Goal: Ask a question: Seek information or help from site administrators or community

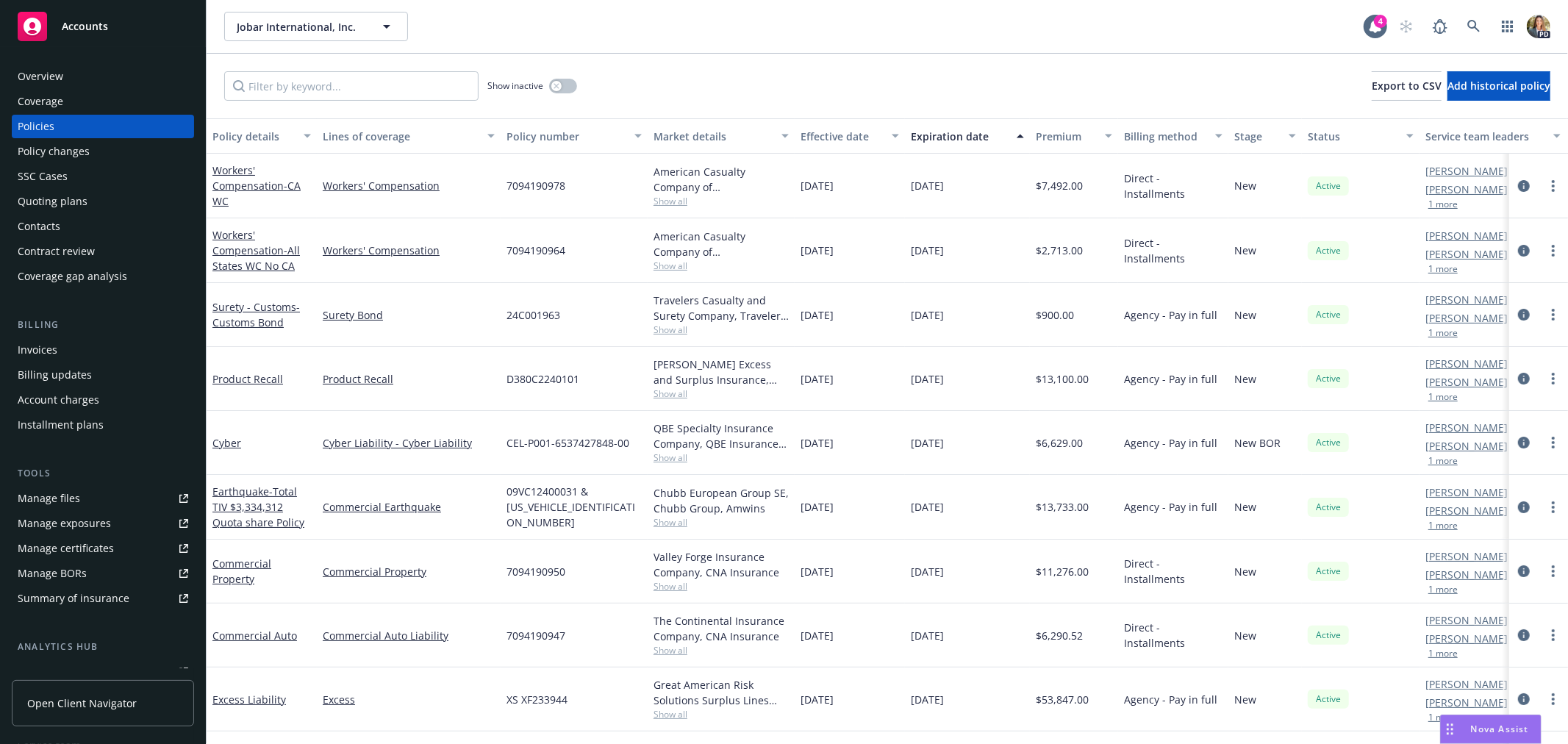
scroll to position [100, 0]
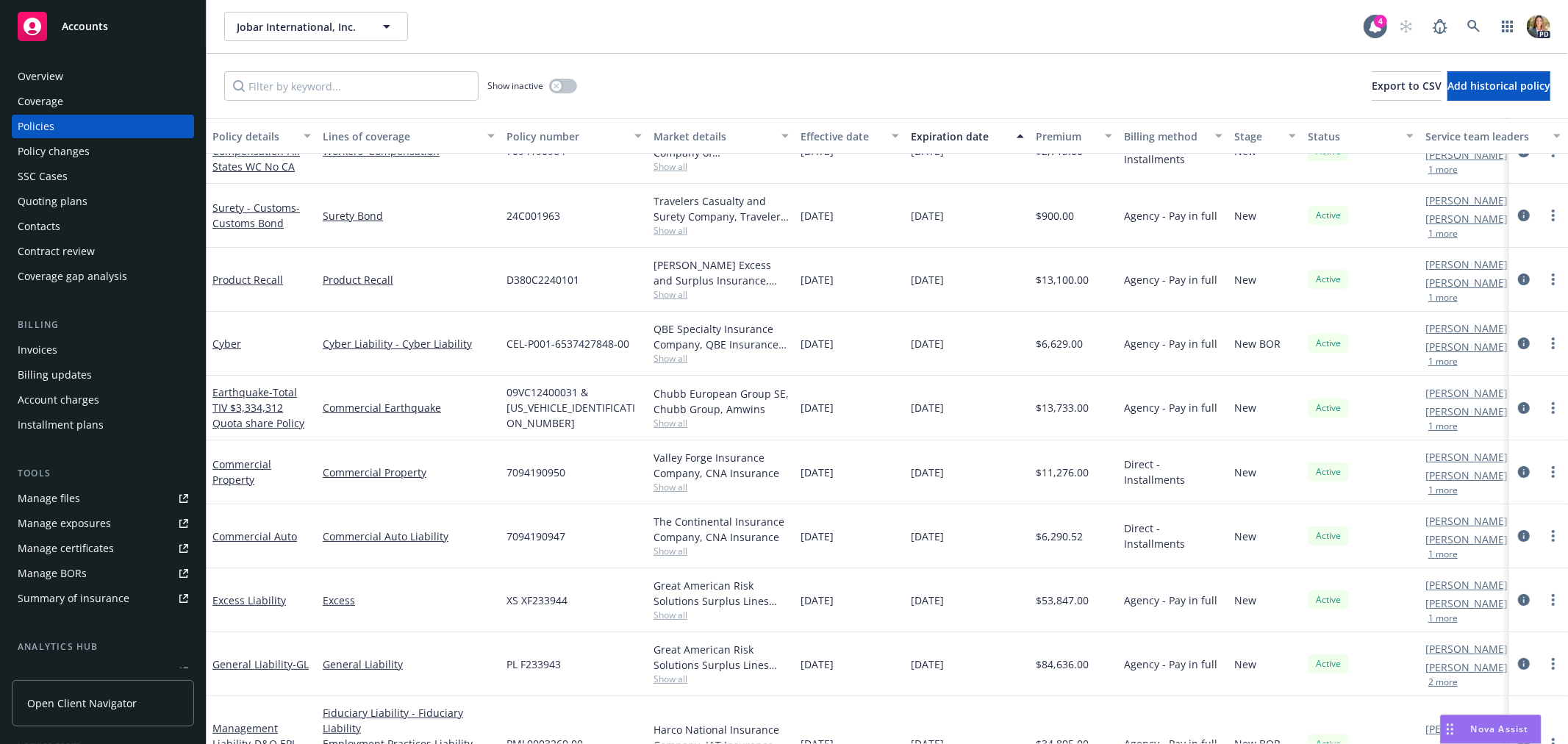
click at [78, 39] on div "Accounts" at bounding box center [103, 27] width 171 height 29
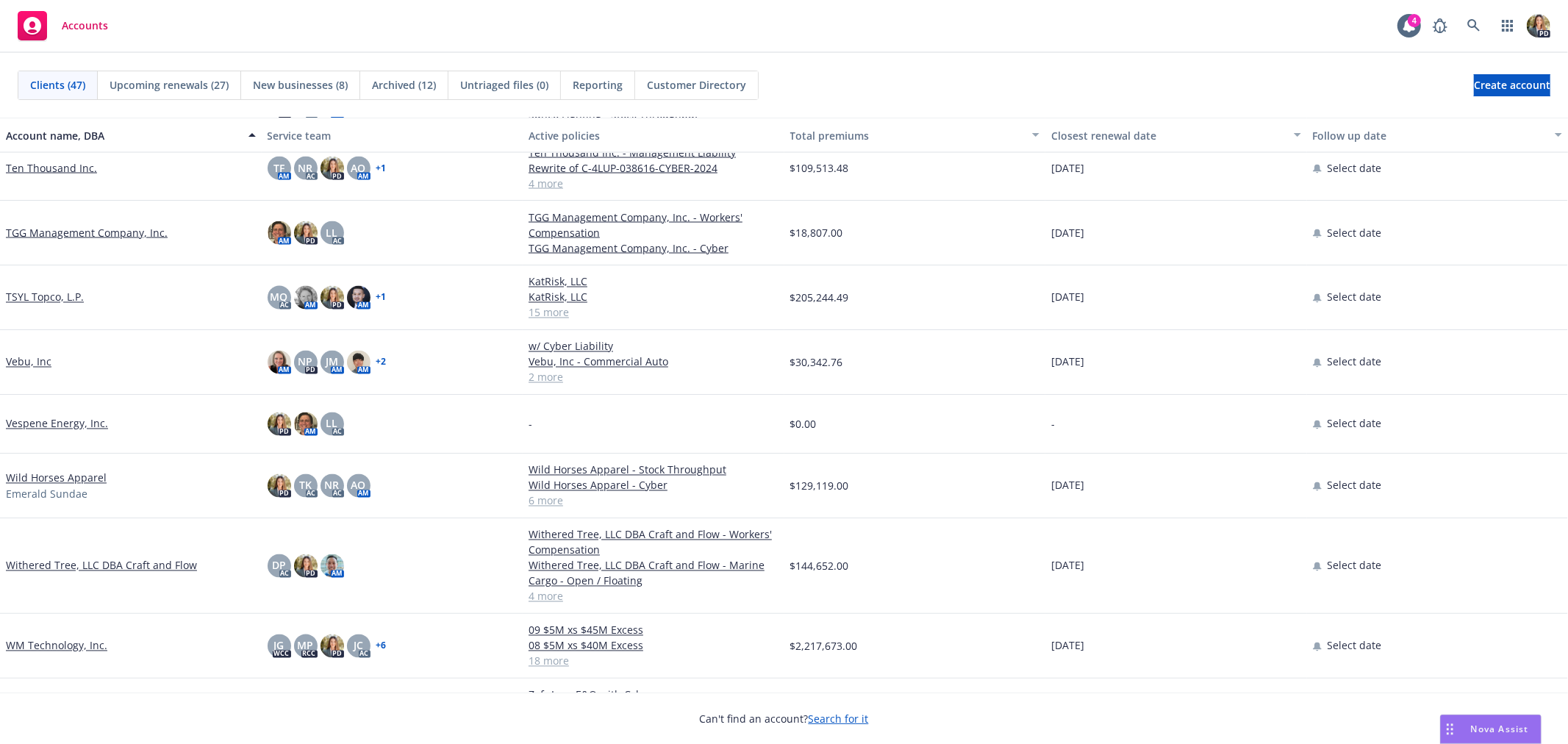
scroll to position [2207, 0]
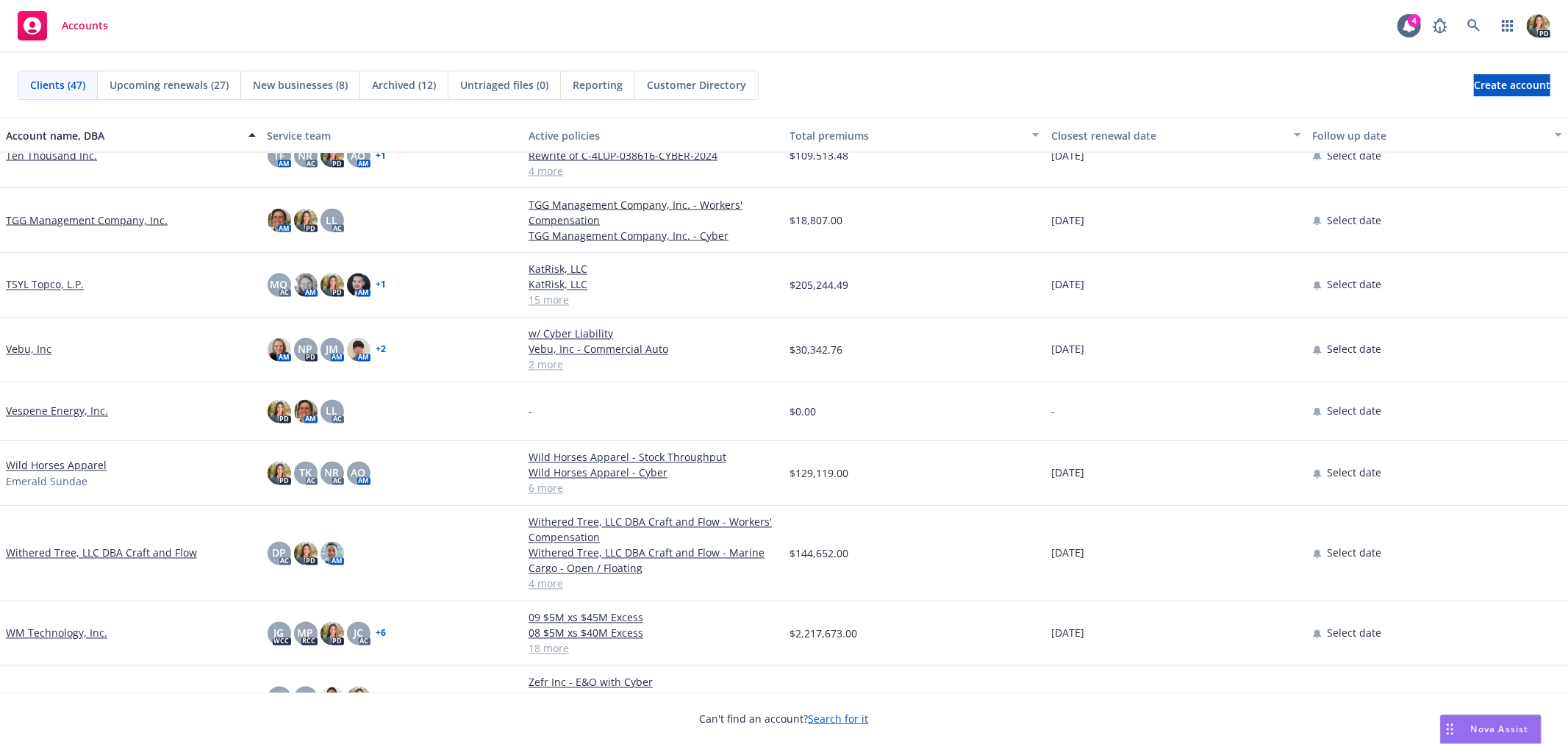
click at [81, 466] on link "Wild Horses Apparel" at bounding box center [56, 466] width 100 height 15
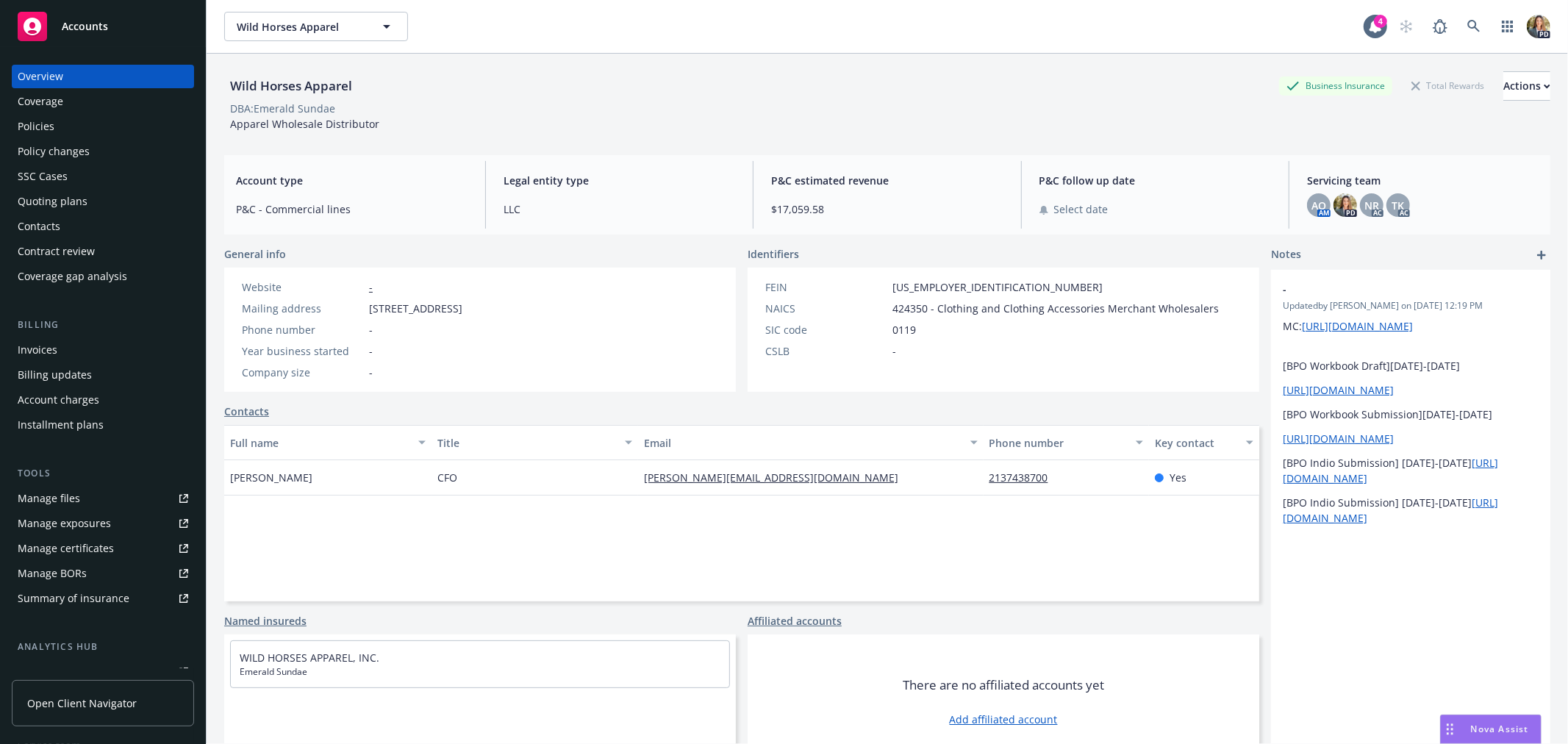
click at [31, 120] on div "Policies" at bounding box center [36, 126] width 37 height 23
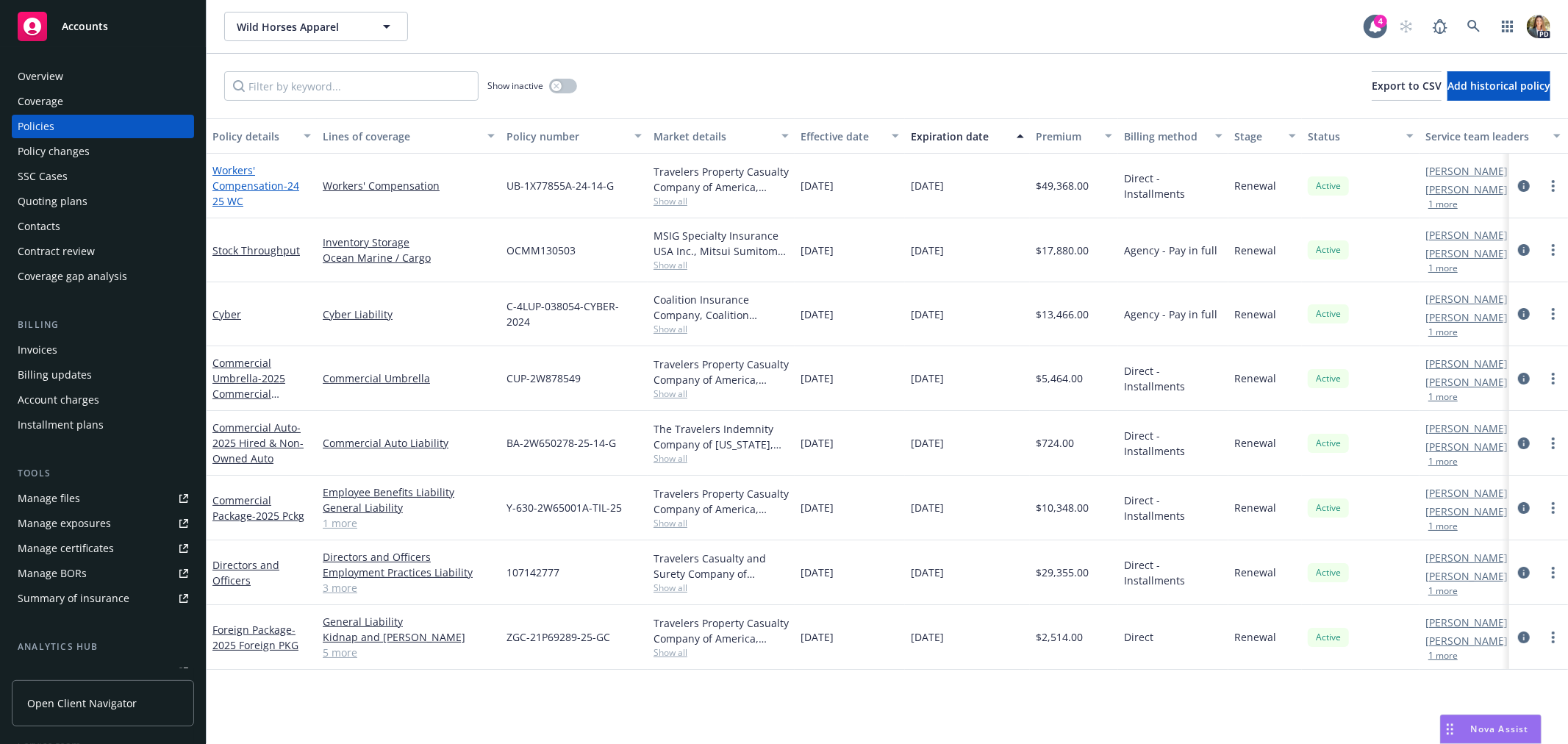
click at [243, 185] on link "Workers' Compensation - 24 25 WC" at bounding box center [255, 186] width 87 height 45
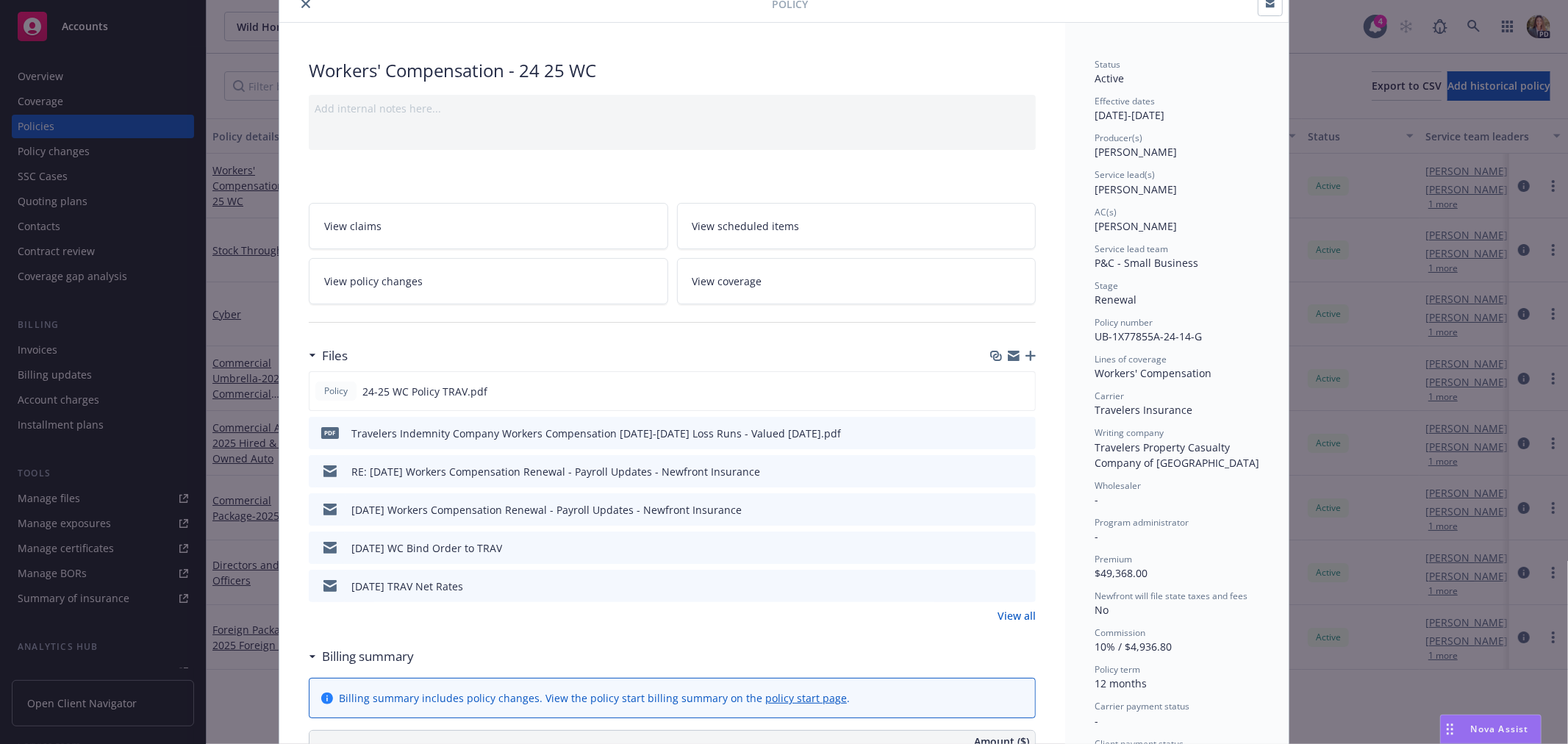
scroll to position [82, 0]
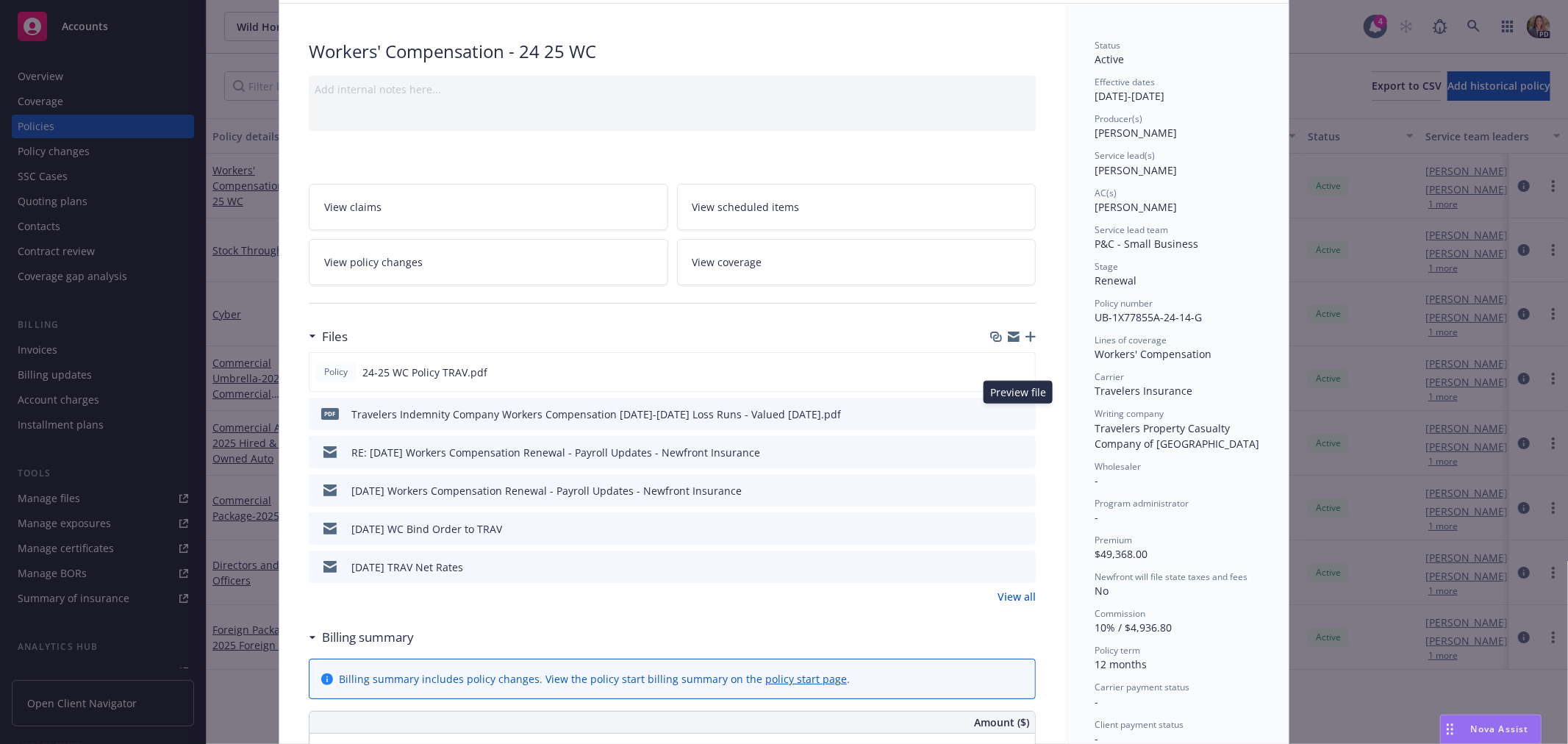
click at [1018, 416] on icon "preview file" at bounding box center [1021, 413] width 13 height 10
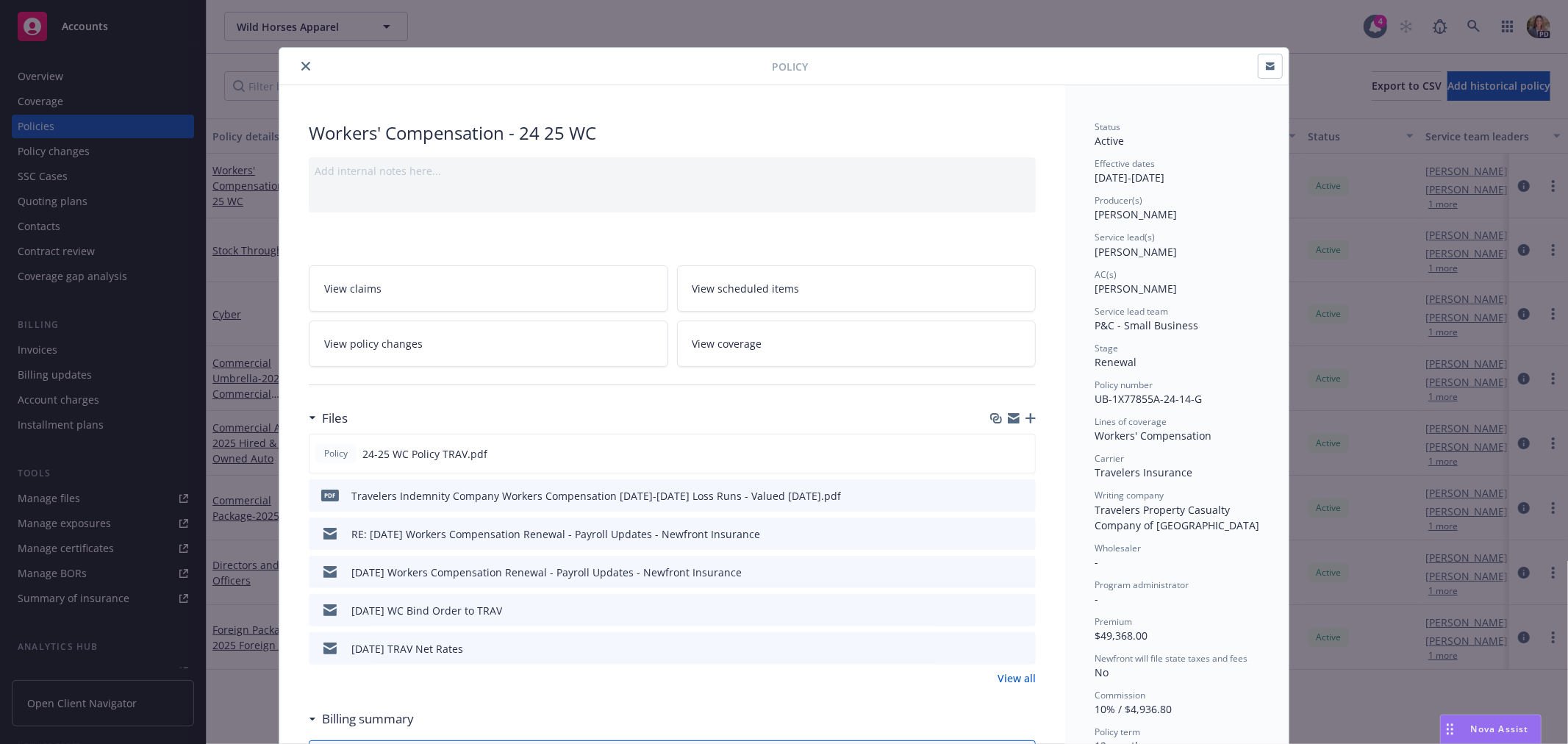
click at [304, 70] on button "close" at bounding box center [306, 66] width 18 height 18
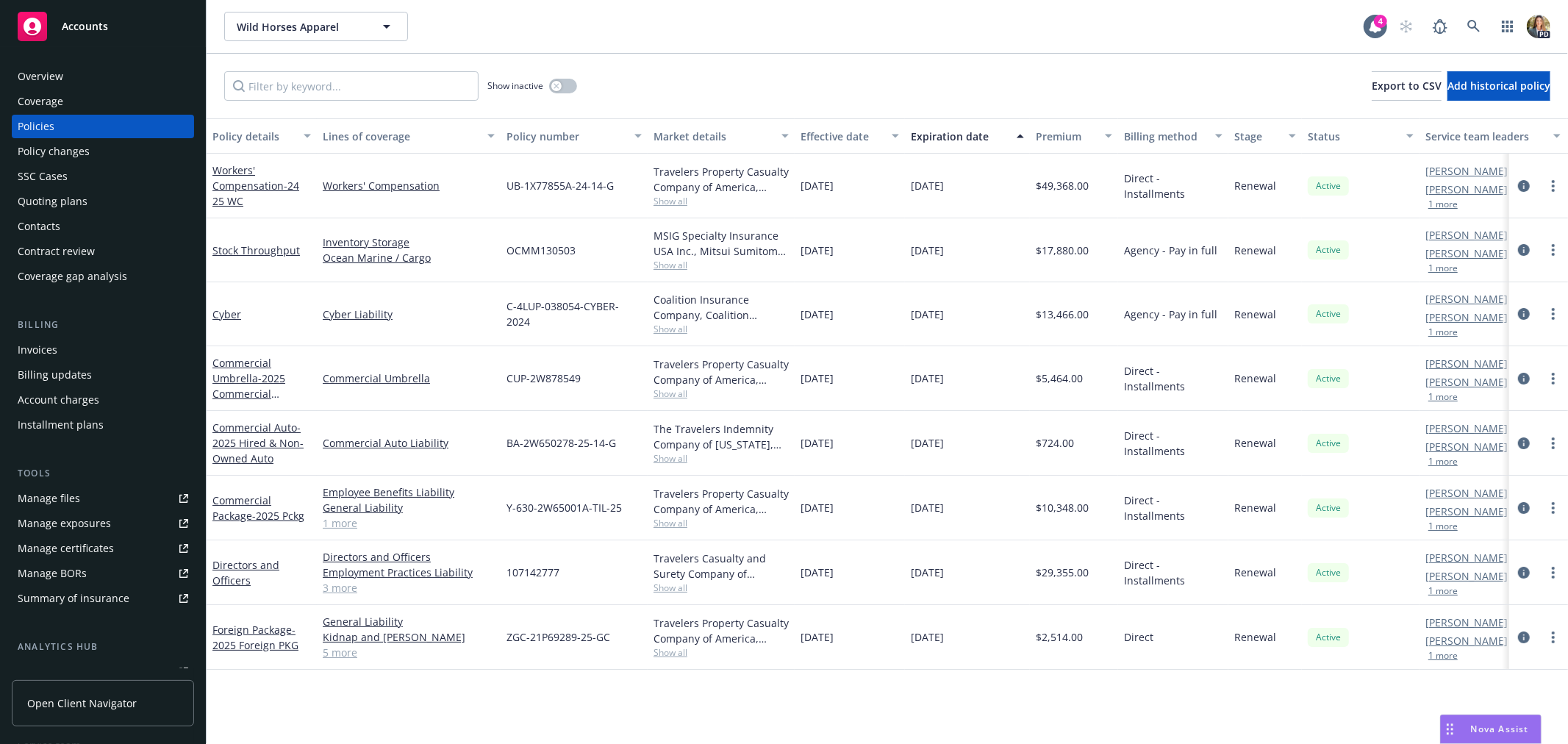
click at [1464, 723] on div "Nova Assist" at bounding box center [1500, 729] width 82 height 13
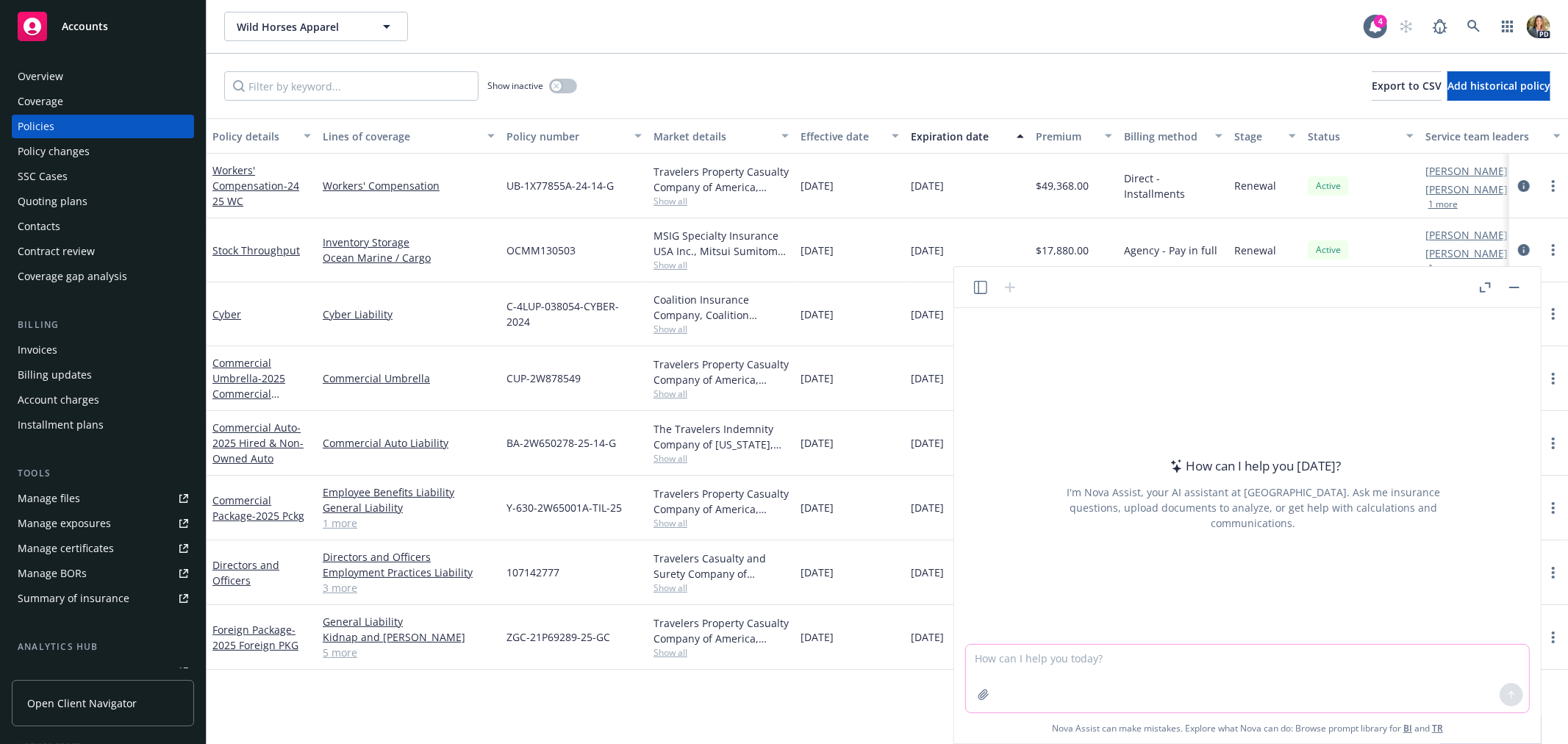
click at [1173, 673] on textarea at bounding box center [1248, 679] width 563 height 68
click at [979, 656] on textarea "workers comp insurance coverage is [US_STATE]" at bounding box center [1248, 679] width 563 height 68
click at [1306, 658] on textarea "Is workers comp insurance coverage is [US_STATE]" at bounding box center [1248, 679] width 563 height 68
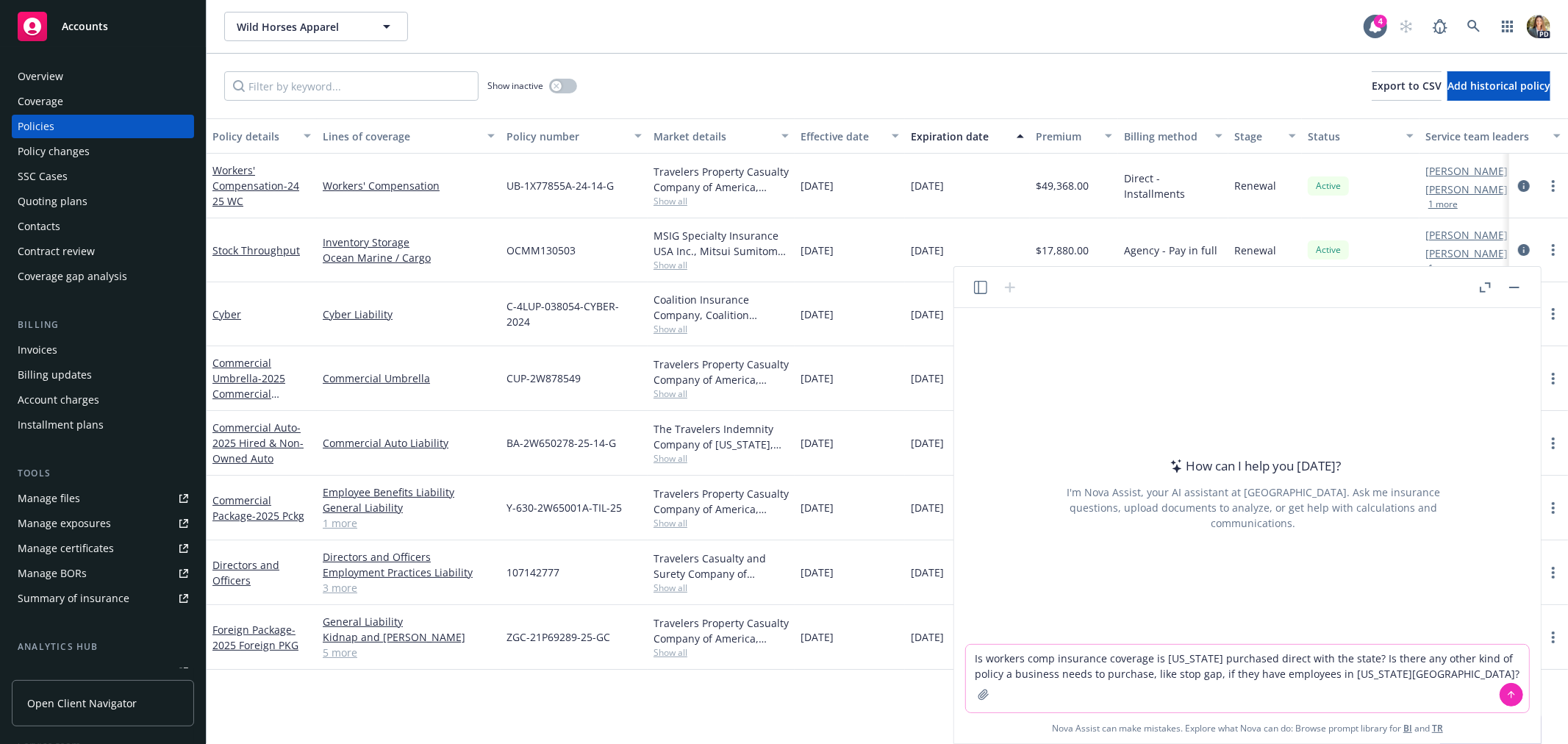
type textarea "Is workers comp insurance coverage is [US_STATE] purchased direct with the stat…"
click at [1509, 696] on icon at bounding box center [1511, 695] width 10 height 10
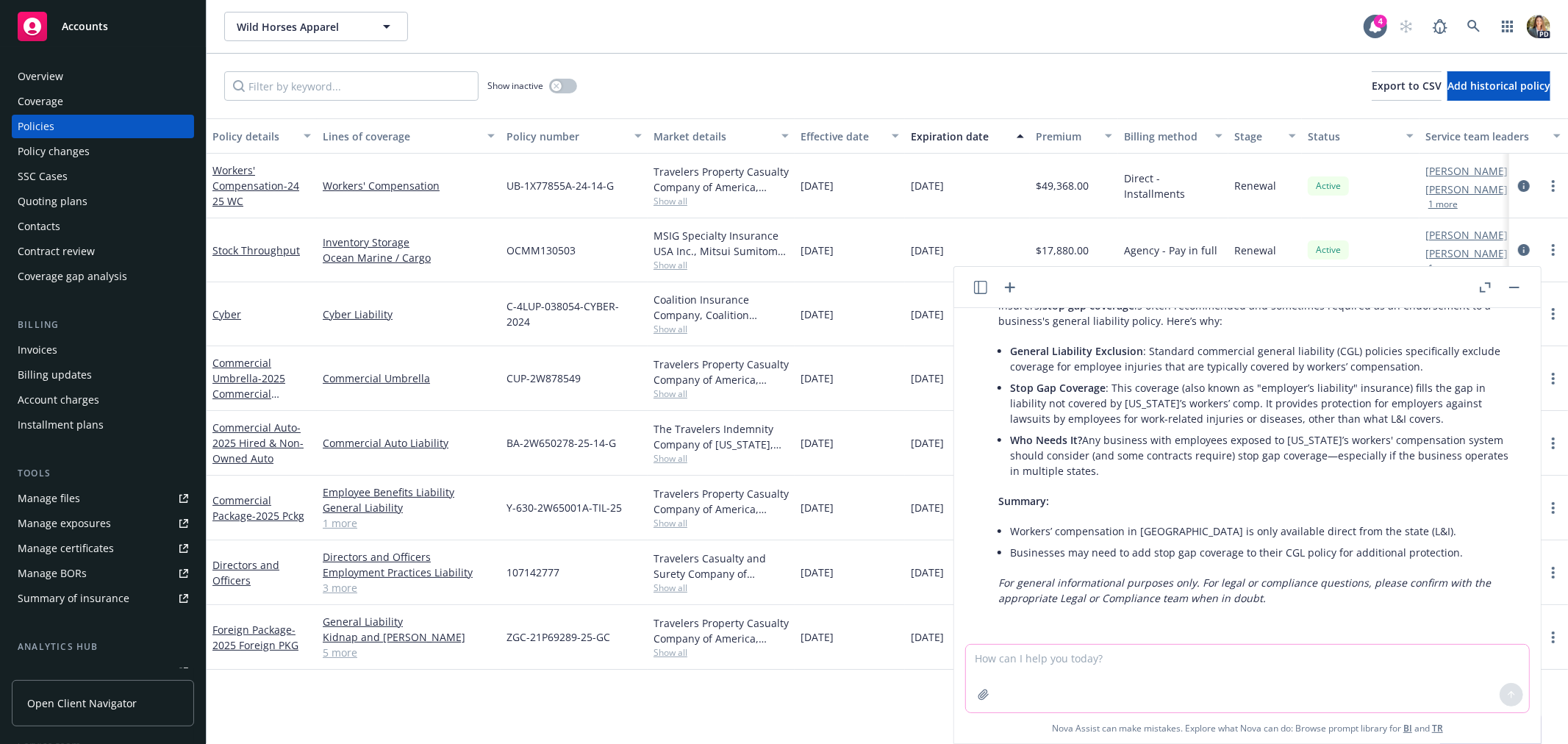
scroll to position [255, 0]
click at [1151, 664] on textarea at bounding box center [1248, 679] width 563 height 68
type textarea "Can CFC, a [PERSON_NAME] of London company, add stop gap coverage to their CGL …"
click at [1507, 690] on icon at bounding box center [1511, 695] width 10 height 10
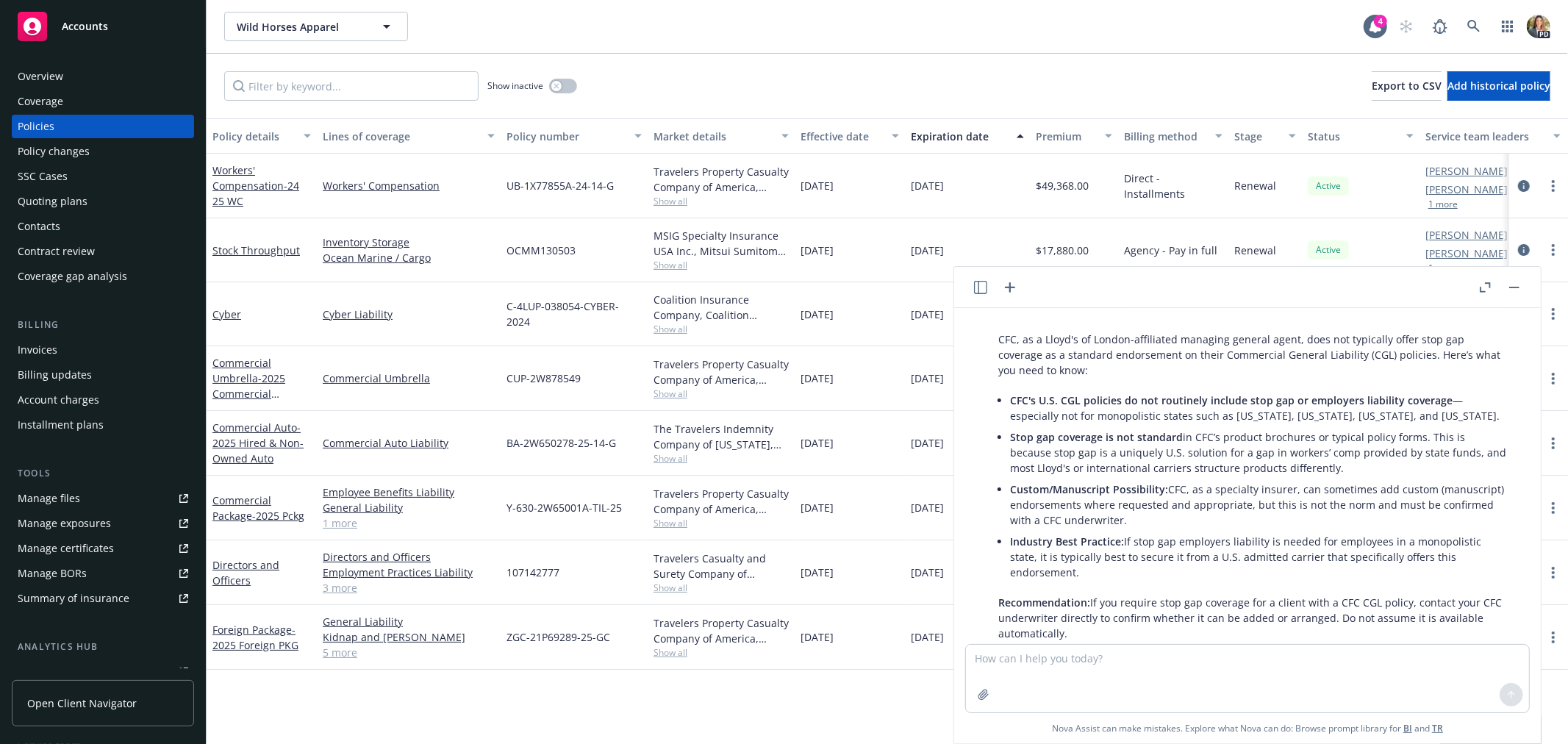
scroll to position [681, 0]
